Goal: Information Seeking & Learning: Find specific fact

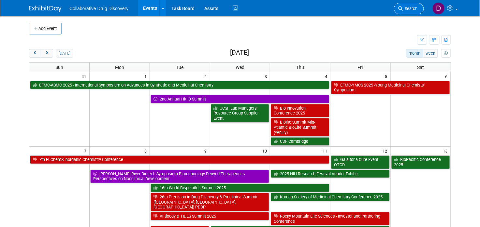
click at [422, 10] on link "Search" at bounding box center [409, 8] width 30 height 11
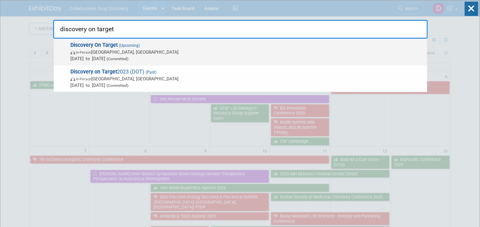
type input "discovery on target"
click at [273, 57] on span "Sep 22, 2025 to Sep 25, 2025 (Committed)" at bounding box center [246, 58] width 353 height 7
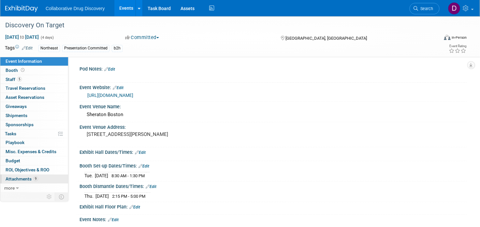
click at [37, 178] on span "9" at bounding box center [35, 179] width 5 height 5
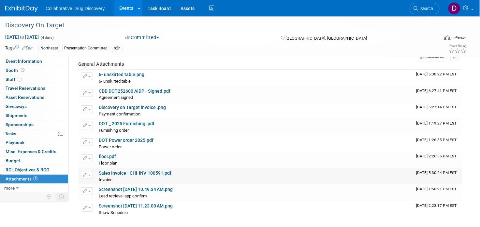
scroll to position [34, 0]
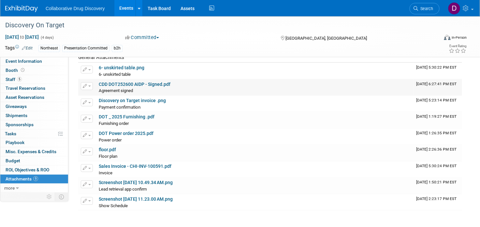
click at [138, 84] on link "CDD DOT252600 AIDP - Signed.pdf" at bounding box center [135, 84] width 72 height 5
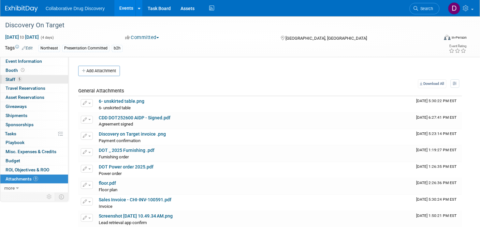
scroll to position [3, 0]
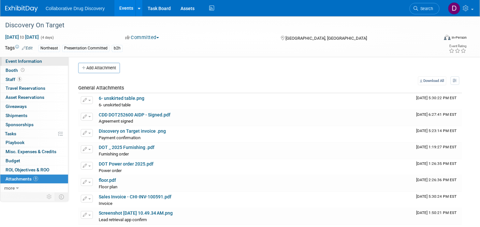
click at [31, 62] on span "Event Information" at bounding box center [24, 61] width 36 height 5
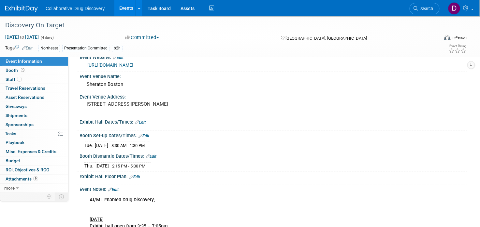
scroll to position [0, 0]
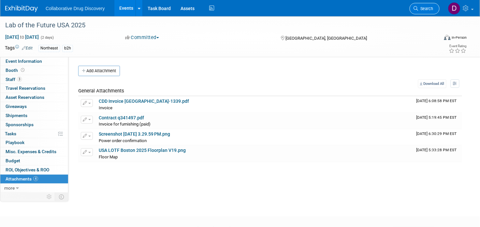
click at [424, 11] on span "Search" at bounding box center [425, 8] width 15 height 5
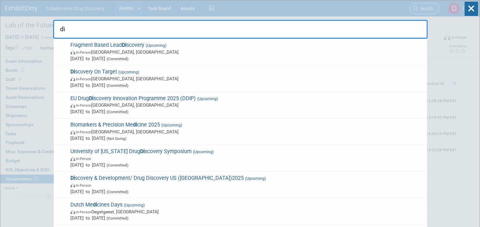
type input "d"
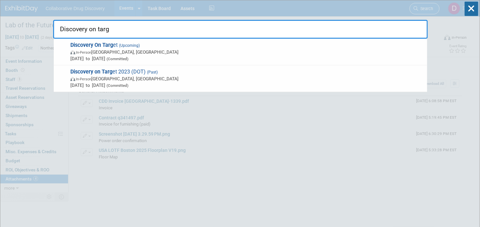
type input "Discovery on targe"
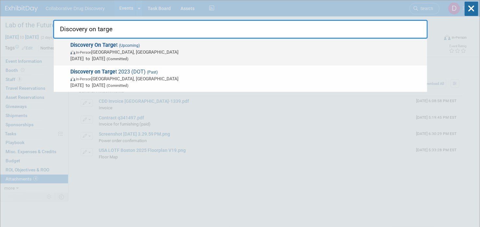
click at [175, 60] on span "[DATE] to [DATE] (Committed)" at bounding box center [246, 58] width 353 height 7
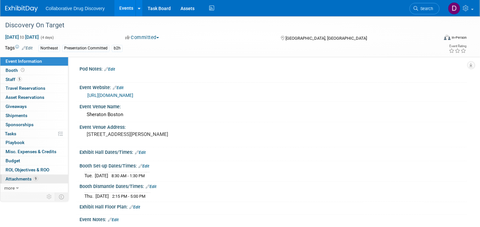
click at [39, 180] on link "9 Attachments 9" at bounding box center [34, 179] width 68 height 9
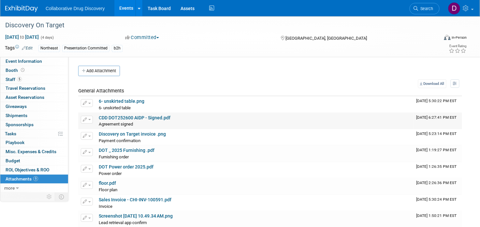
click at [139, 119] on link "CDD DOT252600 AIDP - Signed.pdf" at bounding box center [135, 117] width 72 height 5
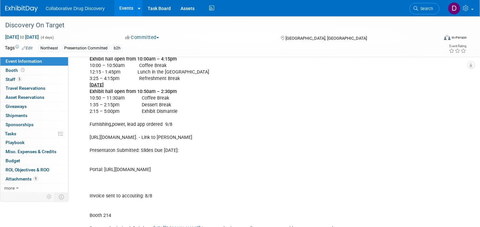
scroll to position [324, 0]
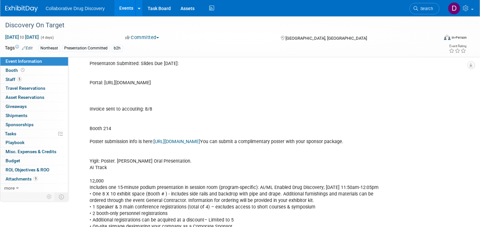
click at [221, 84] on div "AI/ML Enabled Drug Discovery; [DATE] Exhibit hall open from 3:35 – 7:05pm 8:00 …" at bounding box center [238, 67] width 307 height 334
copy div "Portal: [URL][DOMAIN_NAME]"
